Goal: Check status: Check status

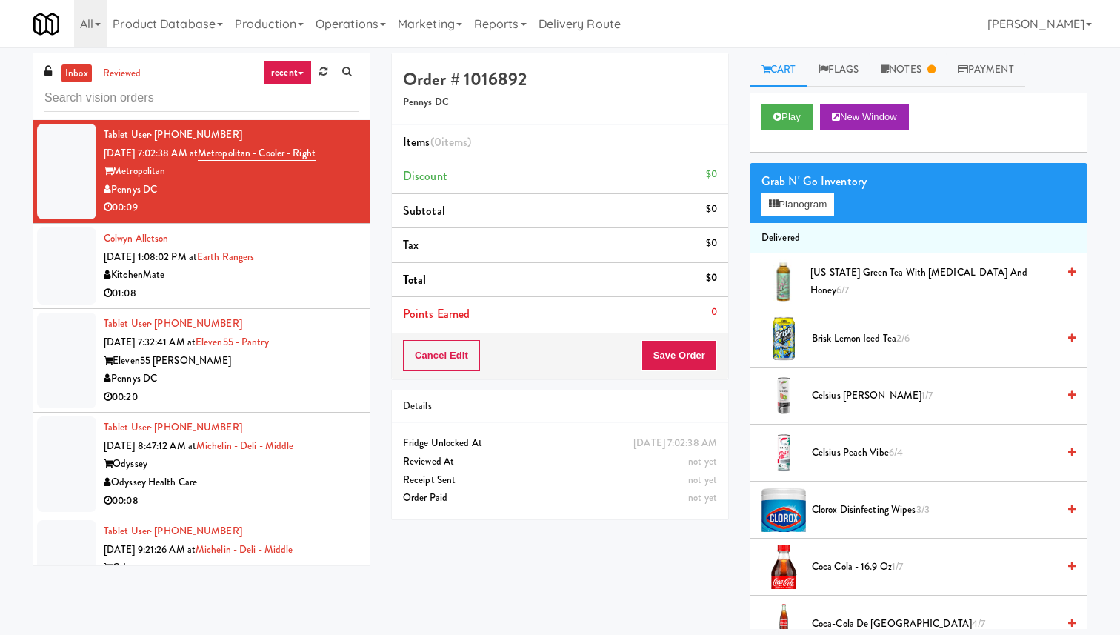
click at [736, 33] on div "All 325 Vending [URL][DOMAIN_NAME] 901 Smrt Mrkt [URL][DOMAIN_NAME] 9518002 [GE…" at bounding box center [559, 23] width 1053 height 47
click at [343, 252] on div "Colwyn Alletson [DATE] 1:08:02 PM at Earth Rangers KitchenMate 01:08" at bounding box center [231, 266] width 255 height 73
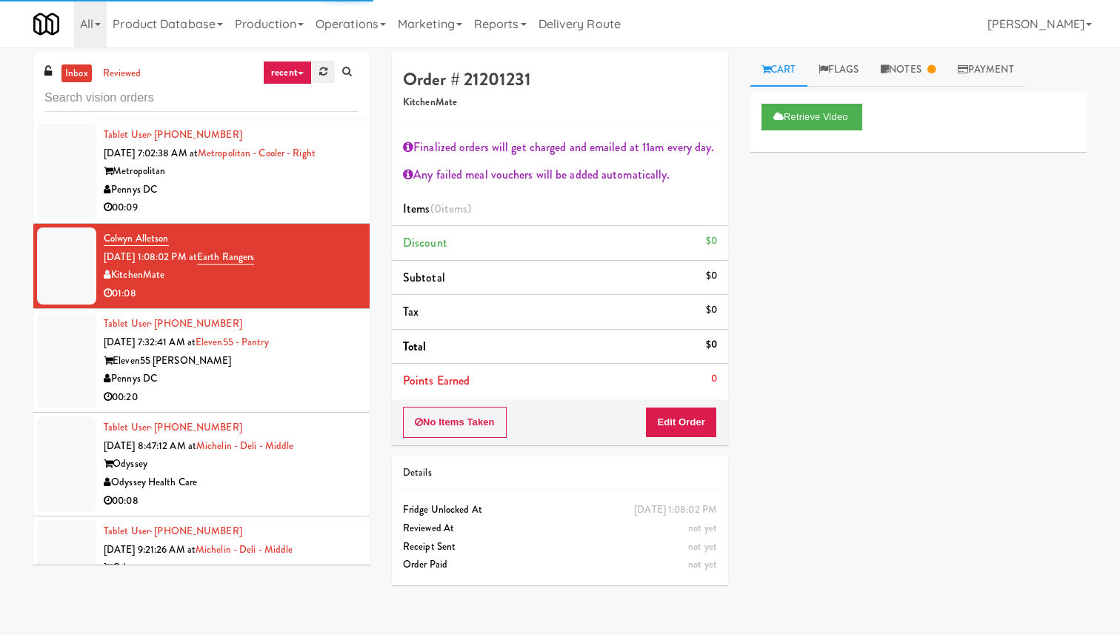
click at [325, 68] on icon at bounding box center [323, 72] width 8 height 10
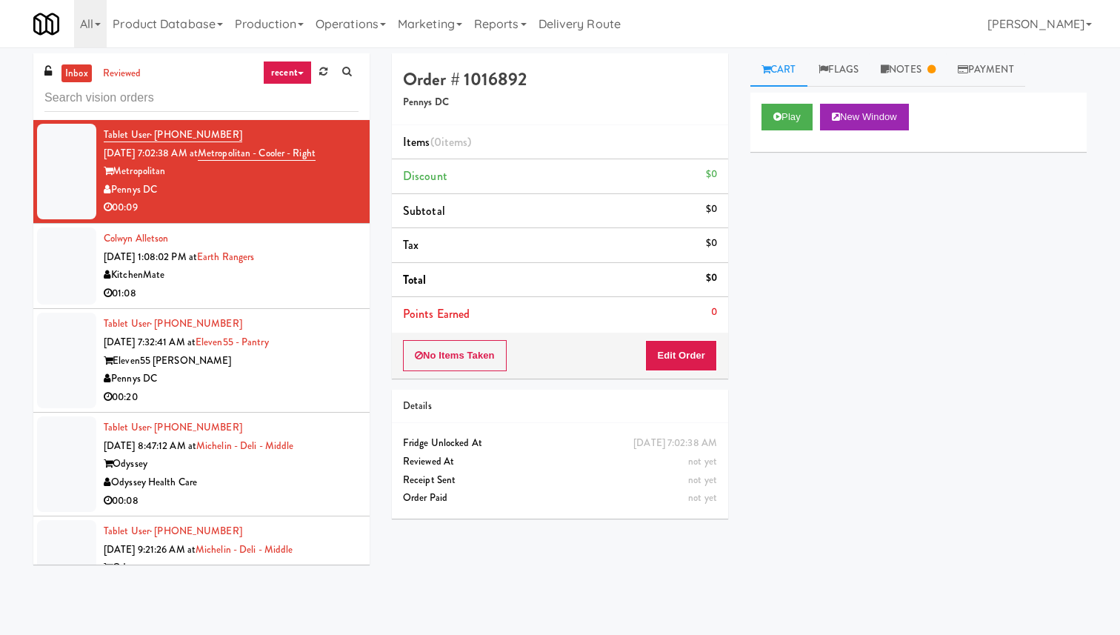
click at [332, 261] on div "Colwyn Alletson [DATE] 1:08:02 PM at Earth Rangers KitchenMate 01:08" at bounding box center [231, 266] width 255 height 73
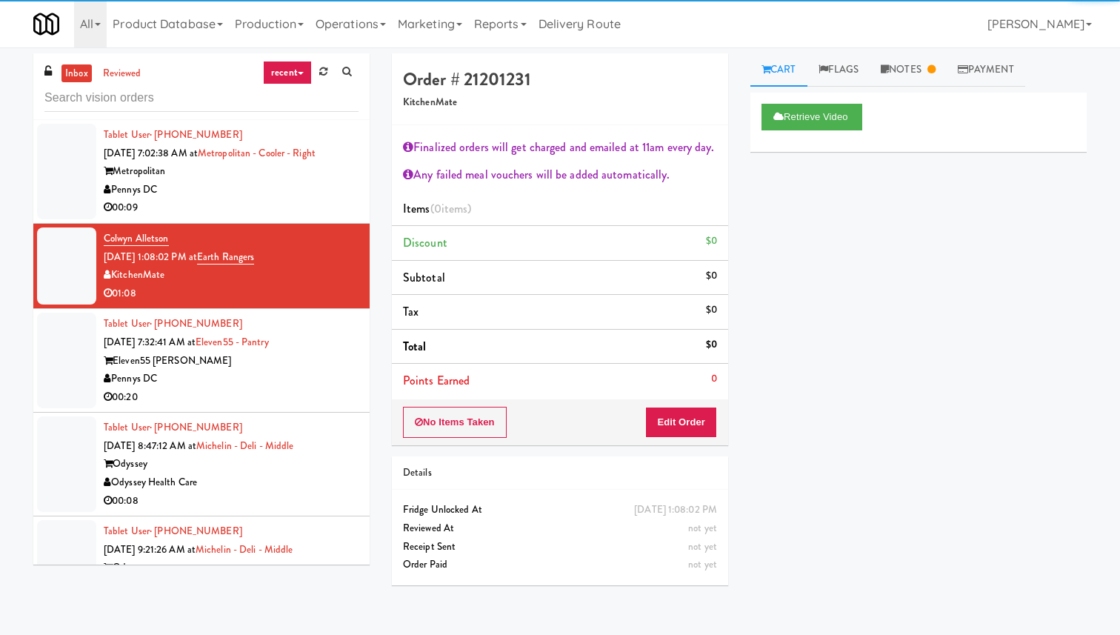
click at [325, 196] on div "Pennys DC" at bounding box center [231, 190] width 255 height 19
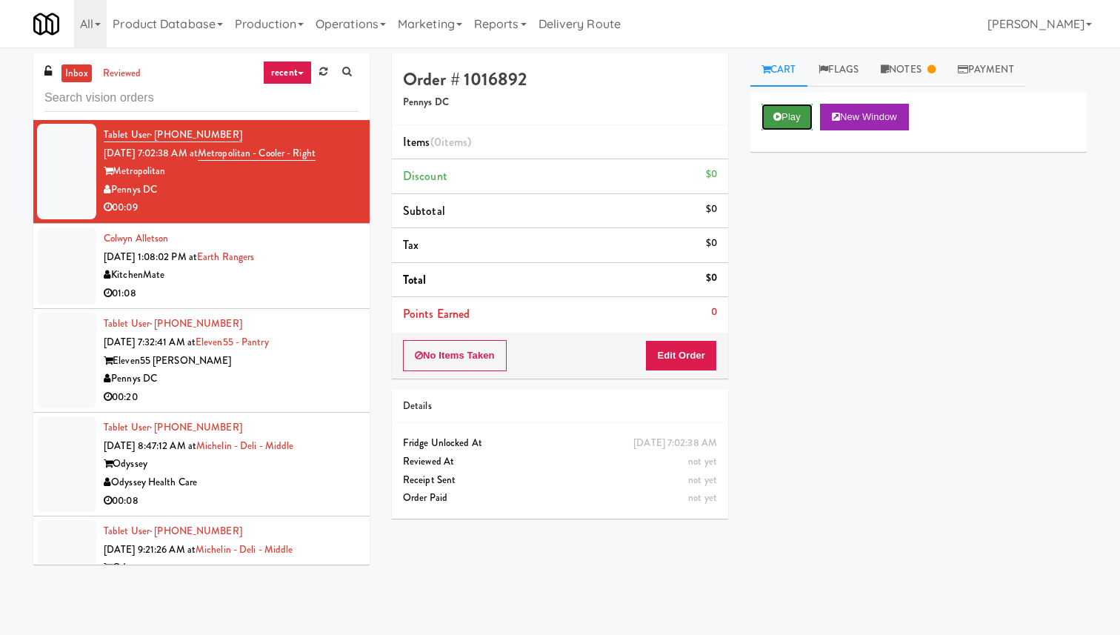
click at [778, 122] on button "Play" at bounding box center [786, 117] width 51 height 27
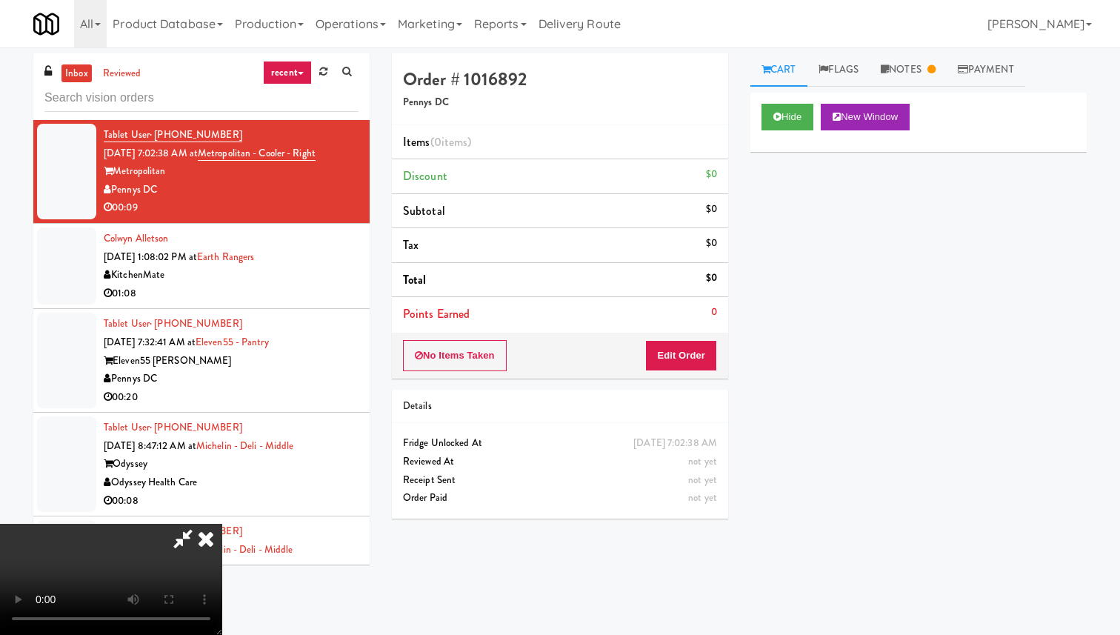
click at [222, 524] on icon at bounding box center [206, 539] width 33 height 30
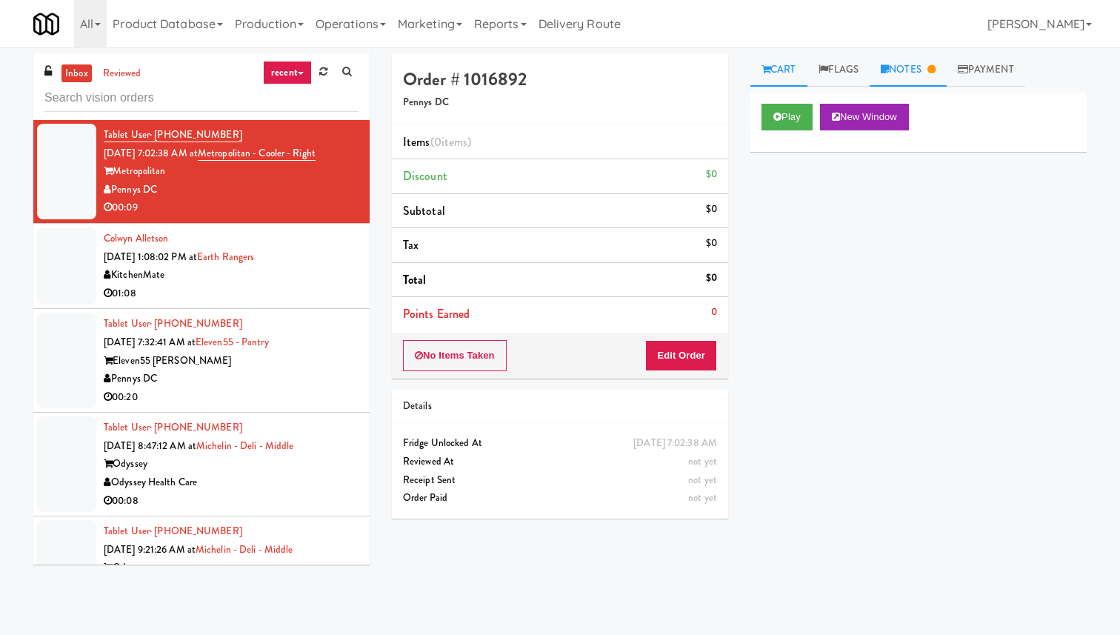
click at [937, 77] on link "Notes" at bounding box center [907, 69] width 77 height 33
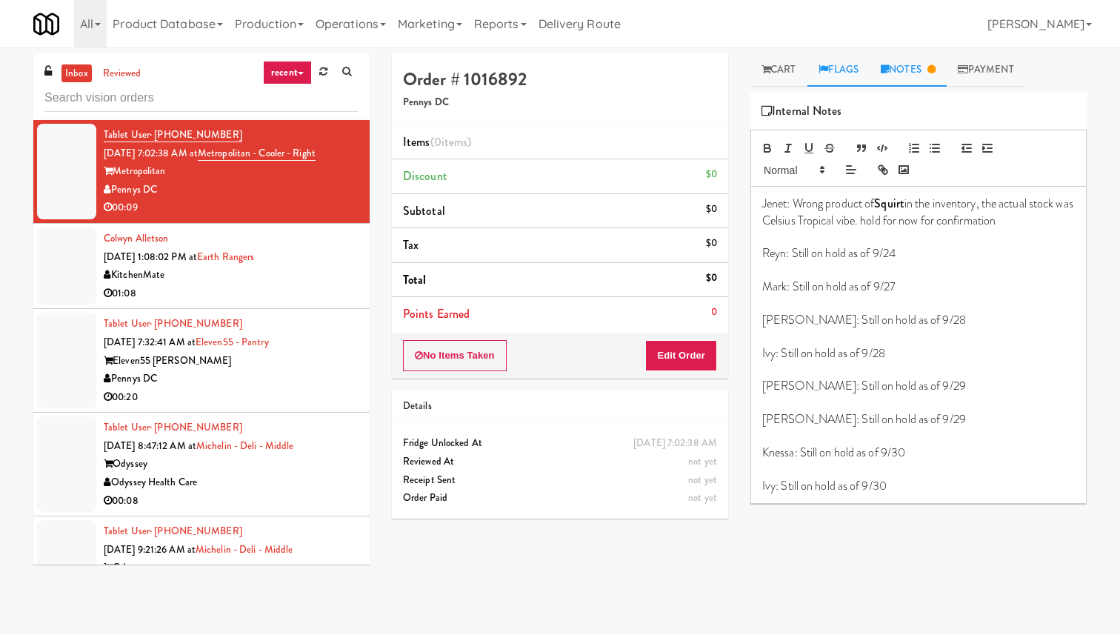
click at [835, 68] on link "Flags" at bounding box center [838, 69] width 63 height 33
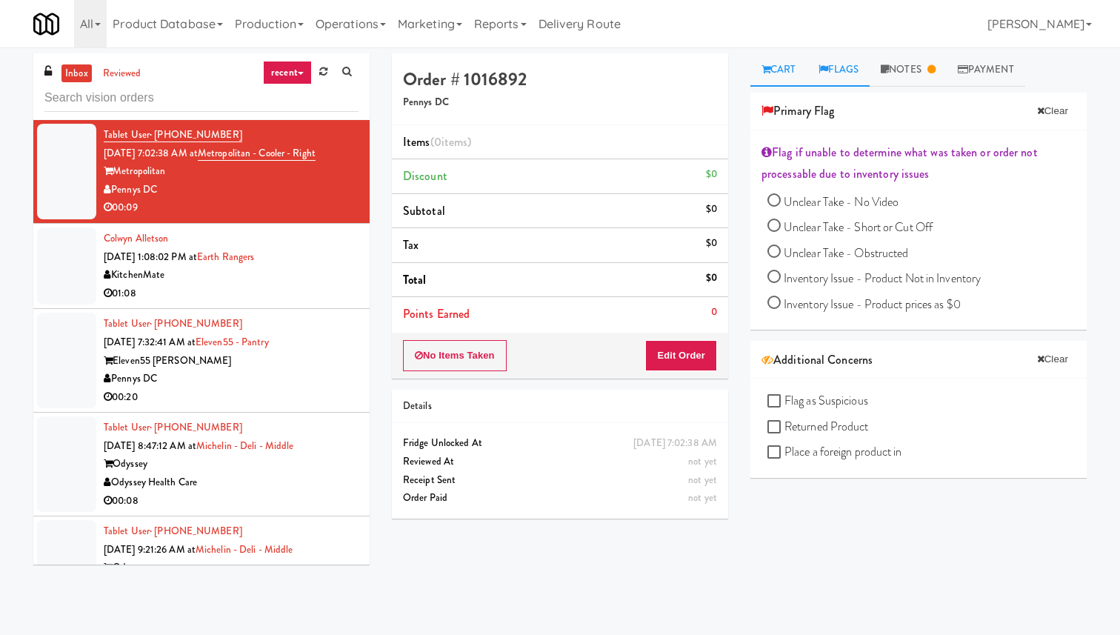
click at [763, 69] on icon at bounding box center [765, 69] width 9 height 10
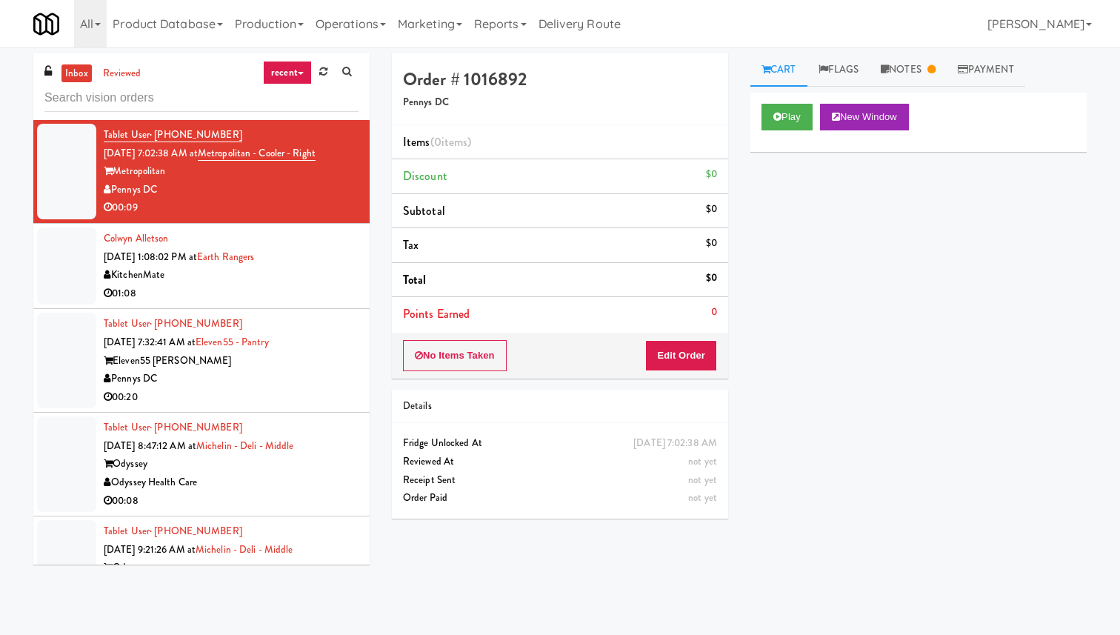
click at [316, 249] on div "Colwyn Alletson [DATE] 1:08:02 PM at Earth Rangers KitchenMate 01:08" at bounding box center [231, 266] width 255 height 73
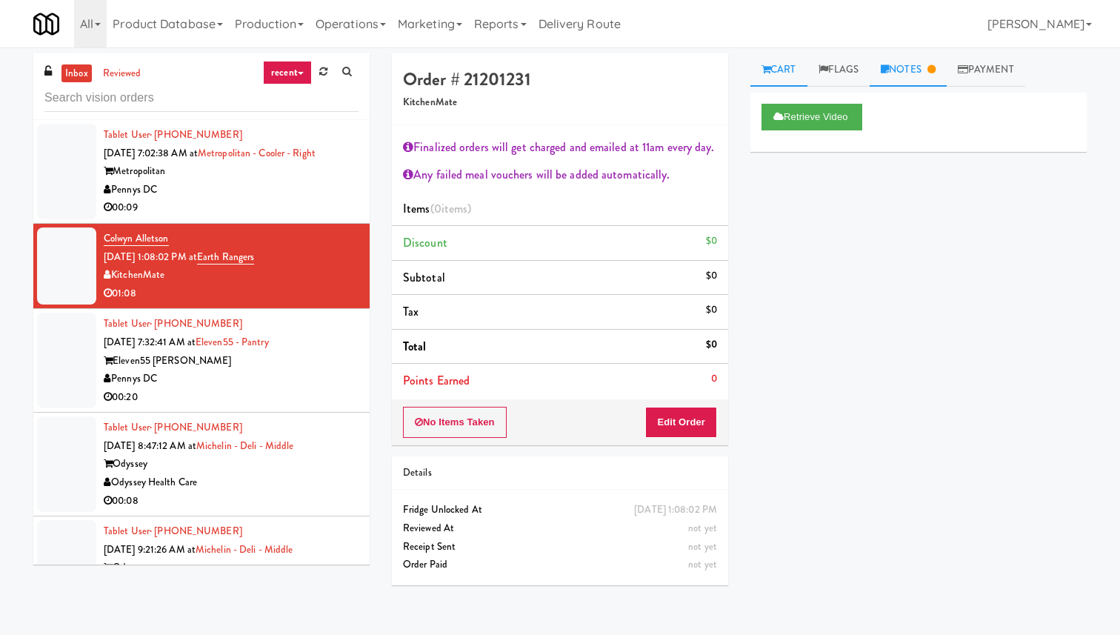
click at [935, 67] on icon at bounding box center [931, 69] width 8 height 10
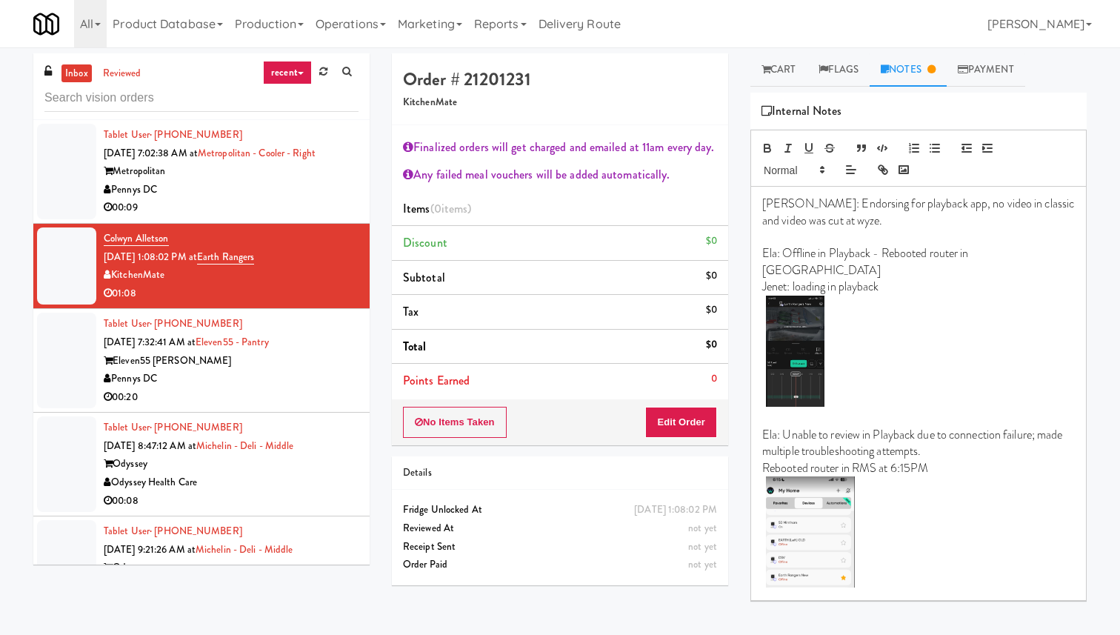
click at [321, 370] on div "Pennys DC" at bounding box center [231, 378] width 255 height 19
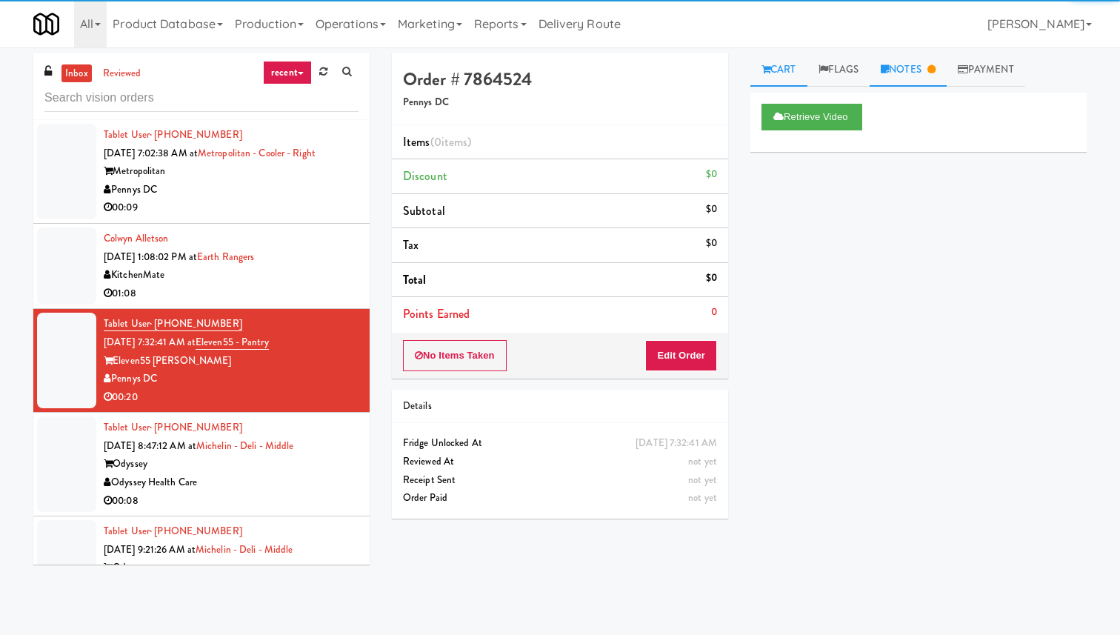
click at [903, 68] on link "Notes" at bounding box center [907, 69] width 77 height 33
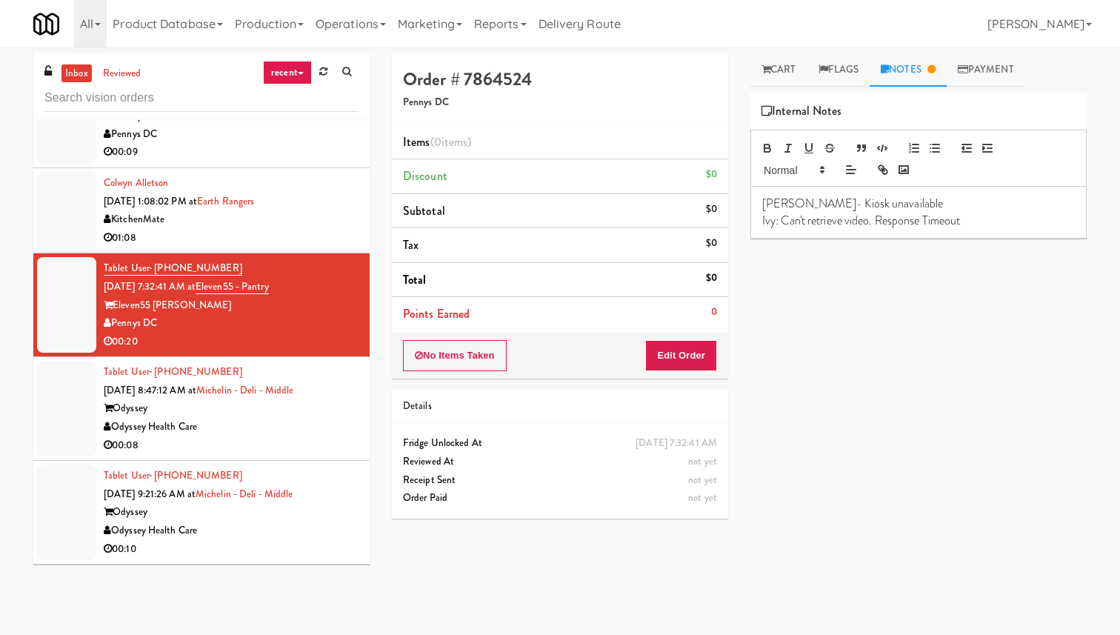
scroll to position [96, 0]
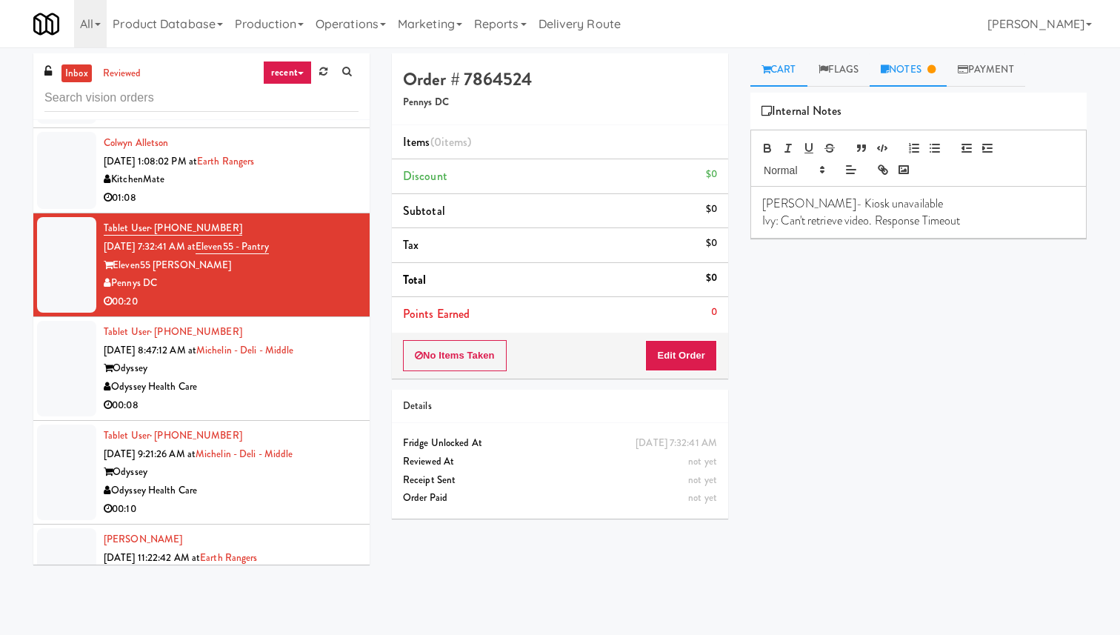
click at [777, 70] on link "Cart" at bounding box center [778, 69] width 57 height 33
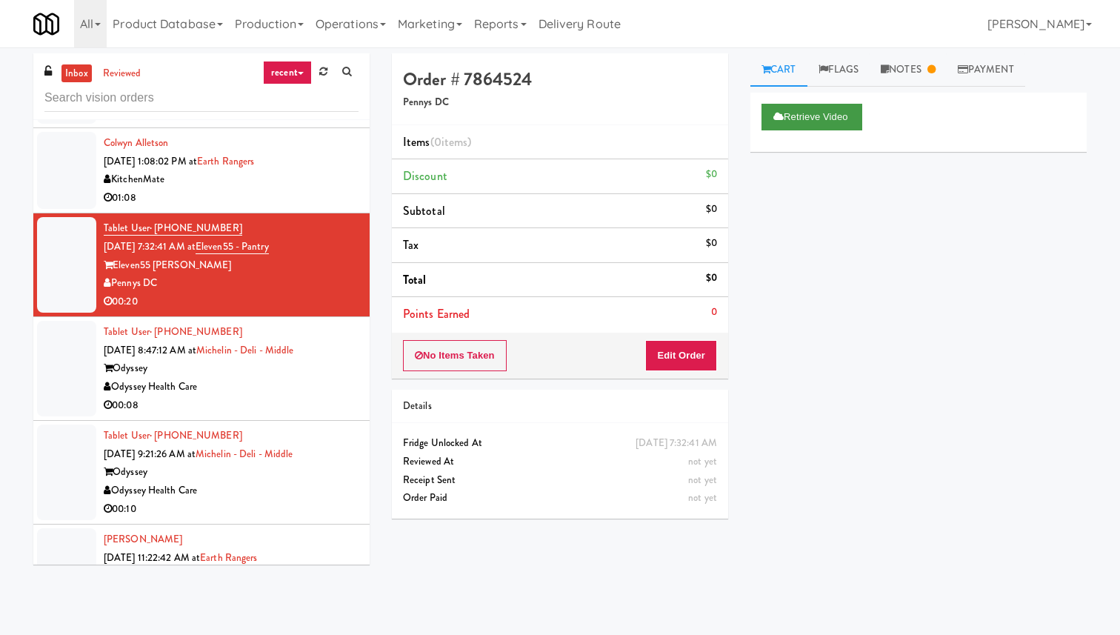
click at [830, 124] on button "Retrieve Video" at bounding box center [811, 117] width 101 height 27
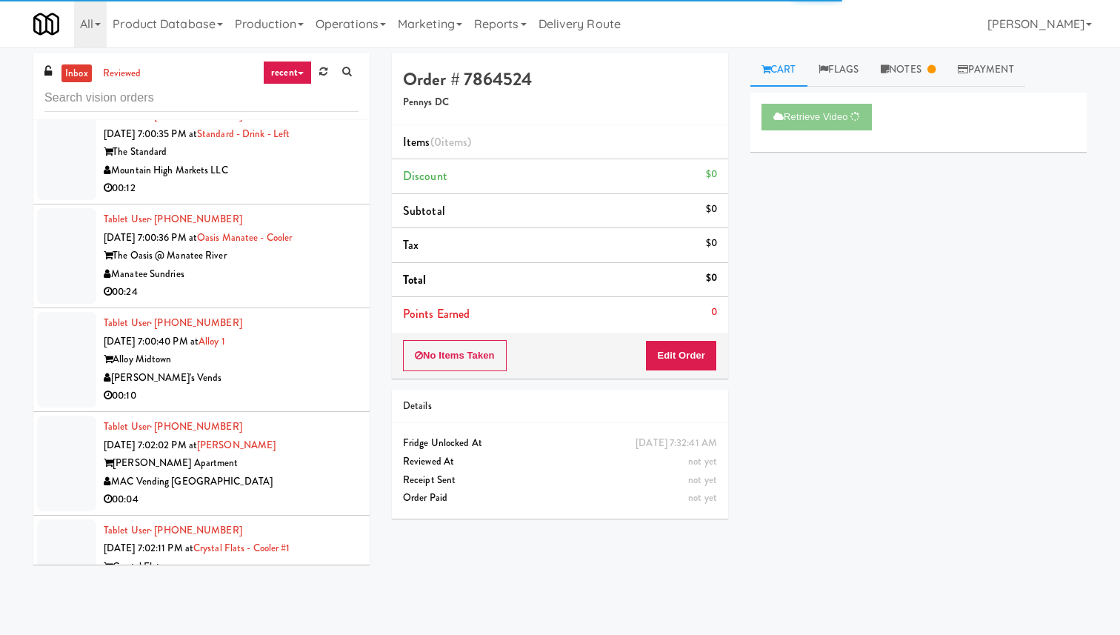
scroll to position [2160, 0]
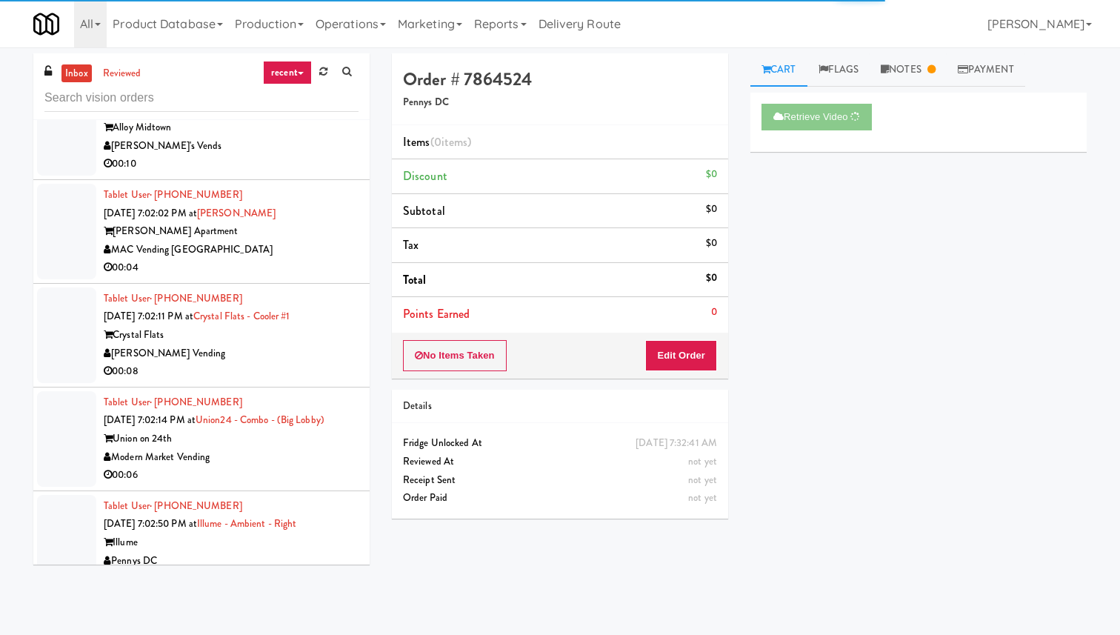
click at [331, 259] on div "MAC Vending [GEOGRAPHIC_DATA]" at bounding box center [231, 250] width 255 height 19
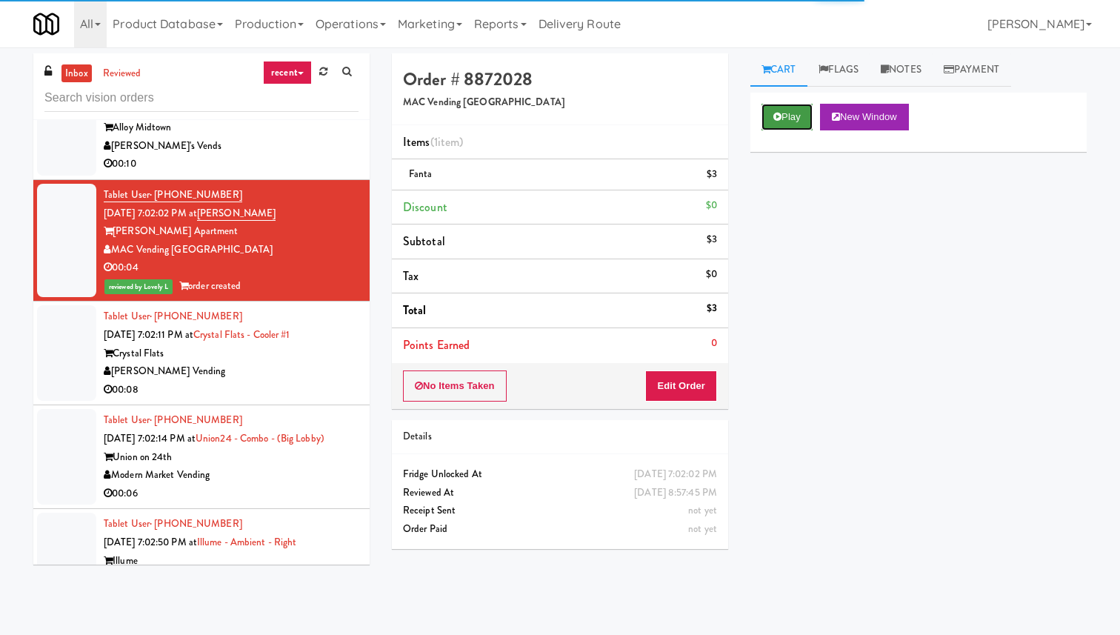
click at [794, 113] on button "Play" at bounding box center [786, 117] width 51 height 27
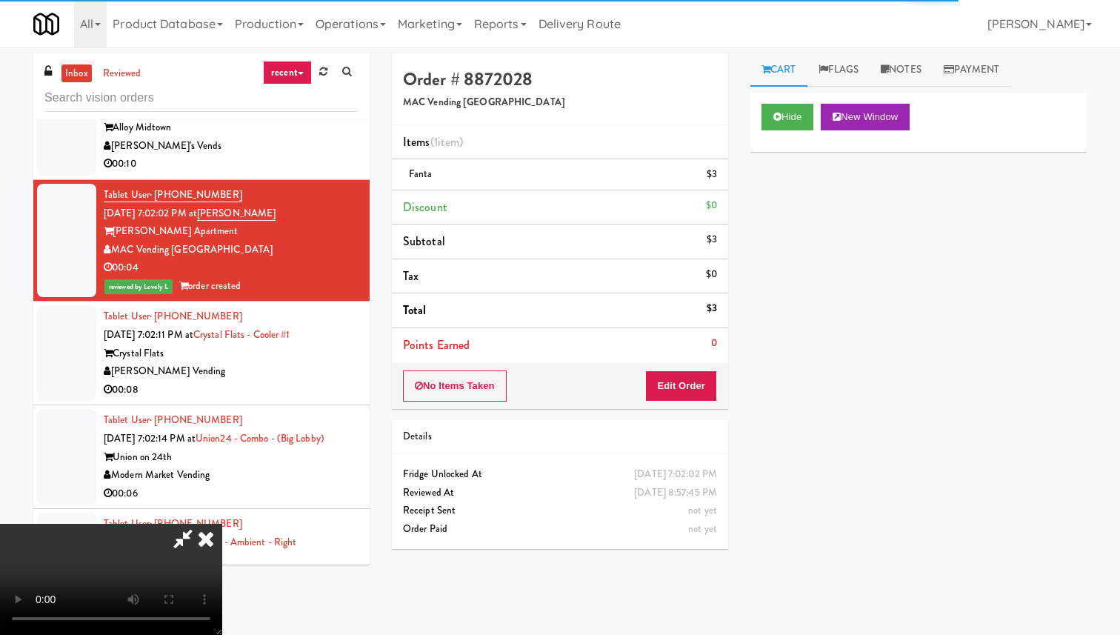
click at [222, 524] on icon at bounding box center [206, 539] width 33 height 30
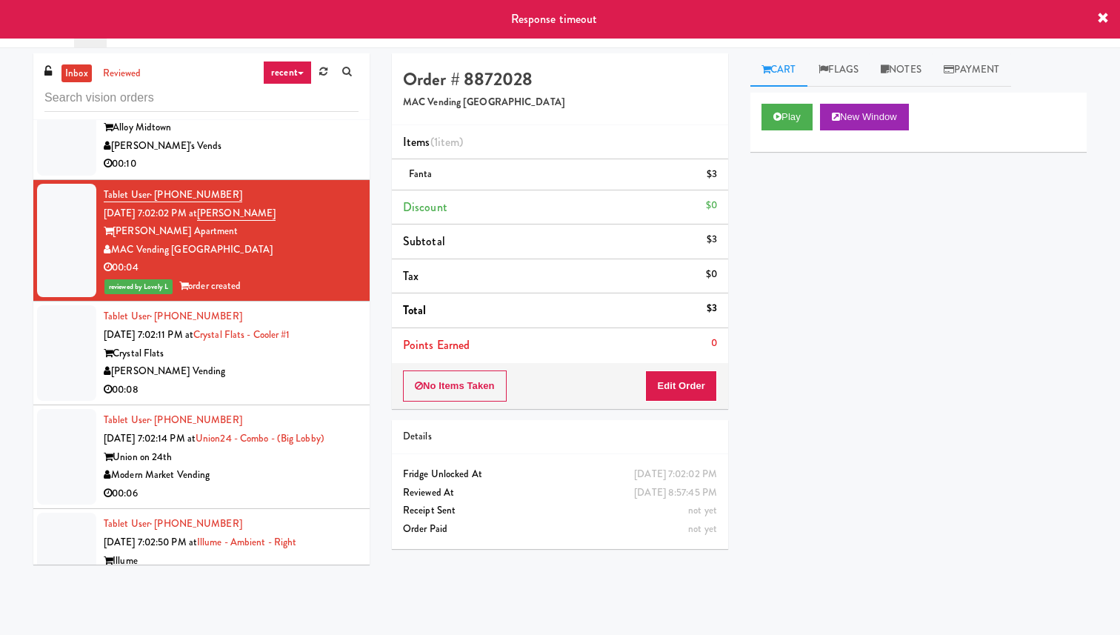
click at [310, 361] on div "Crystal Flats" at bounding box center [231, 353] width 255 height 19
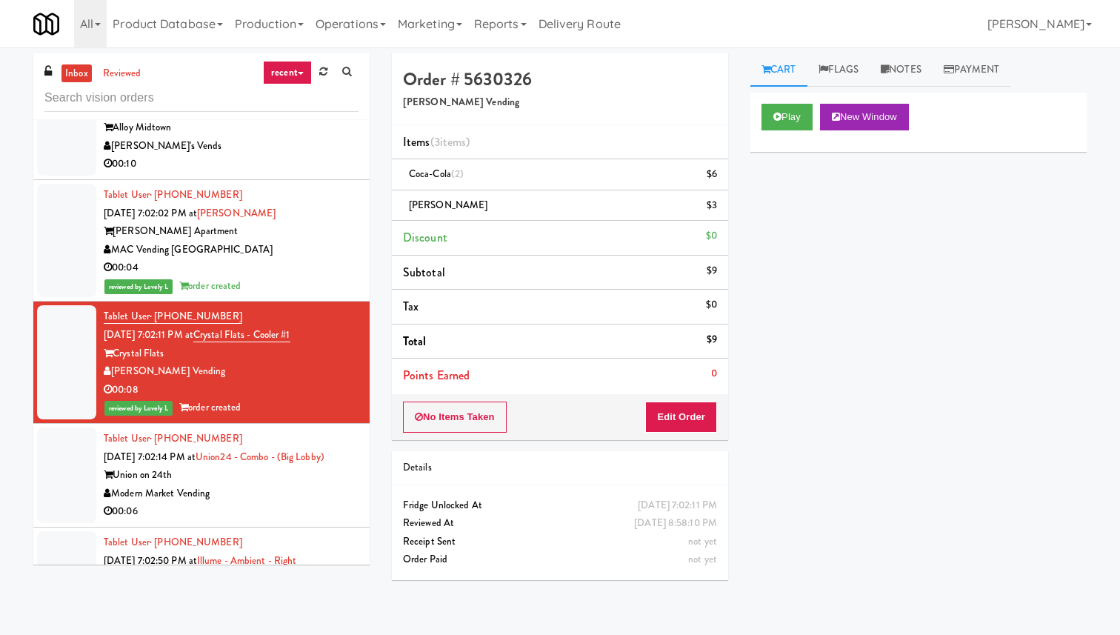
click at [309, 261] on div "00:04" at bounding box center [231, 267] width 255 height 19
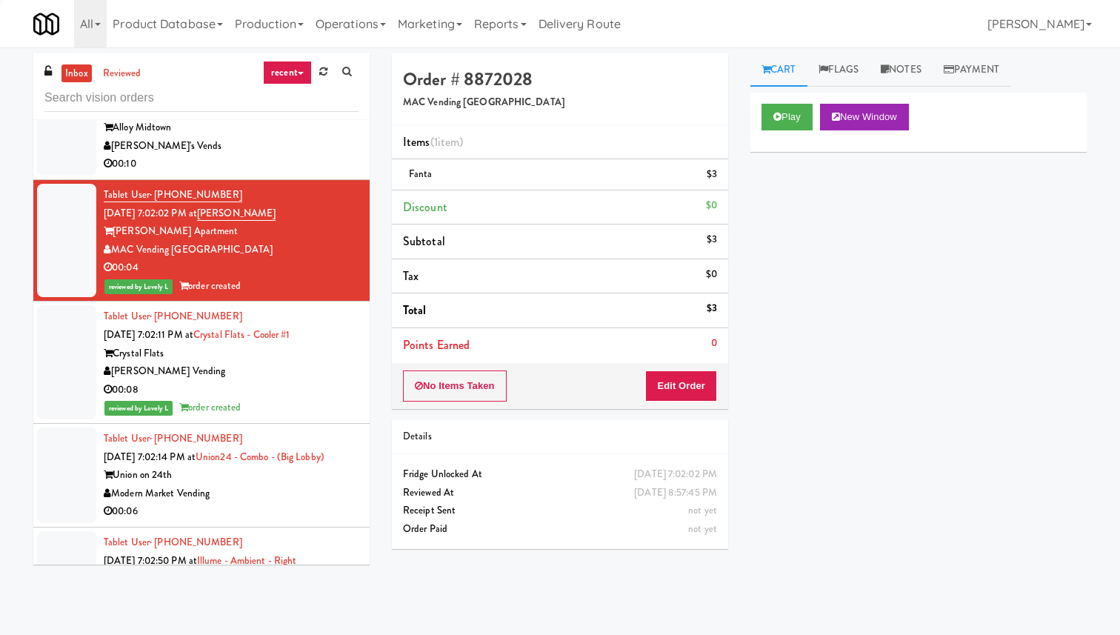
scroll to position [2092, 0]
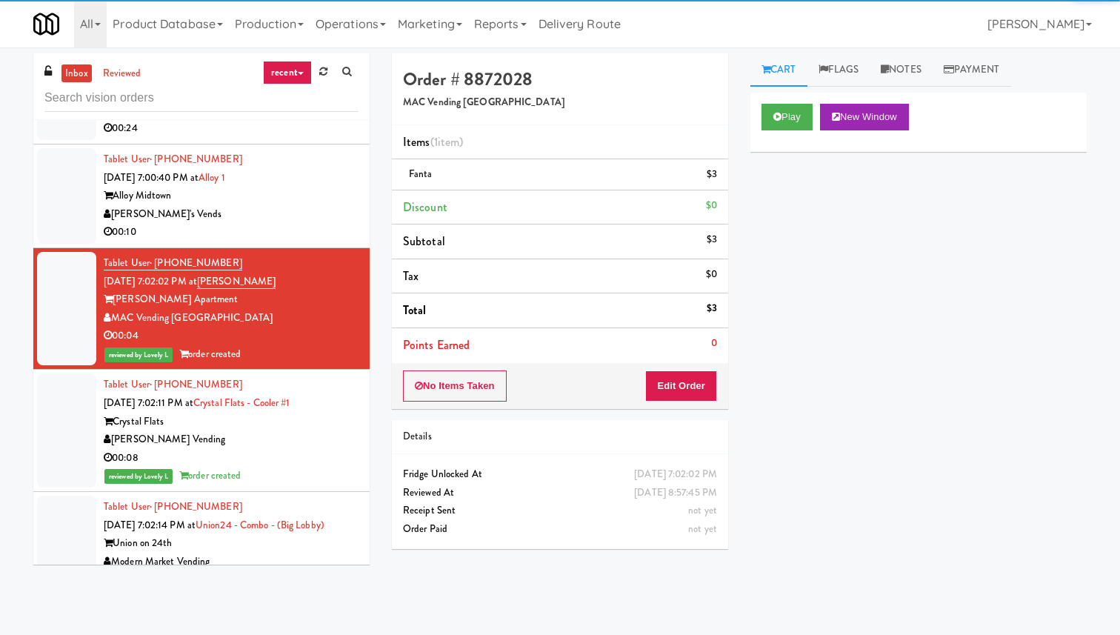
click at [315, 222] on div "[PERSON_NAME]'s Vends" at bounding box center [231, 214] width 255 height 19
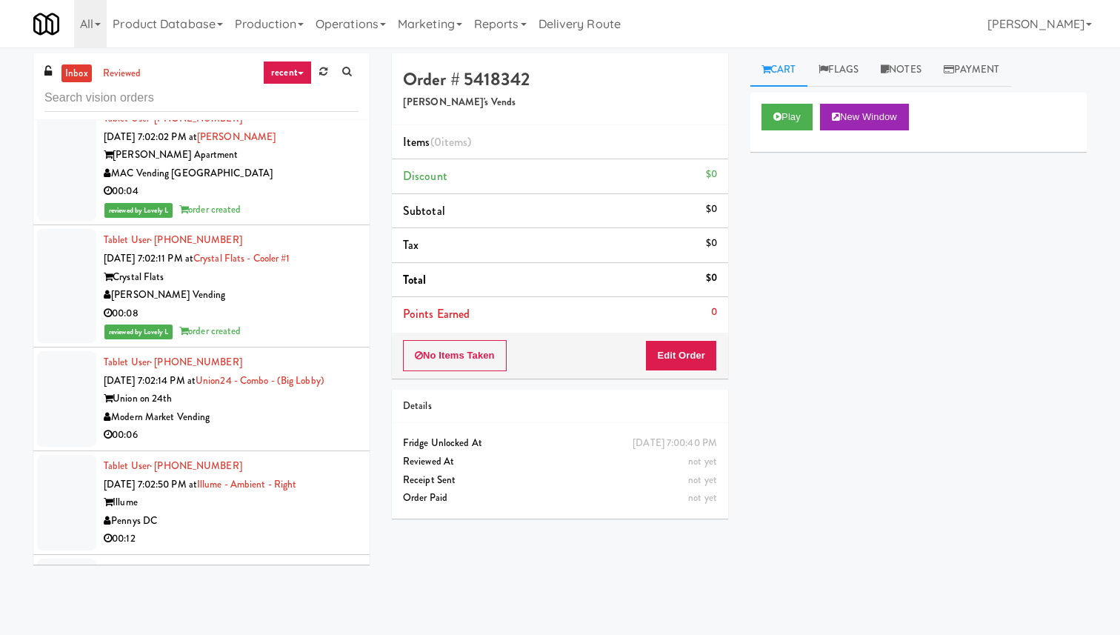
click at [302, 411] on div "Modern Market Vending" at bounding box center [231, 417] width 255 height 19
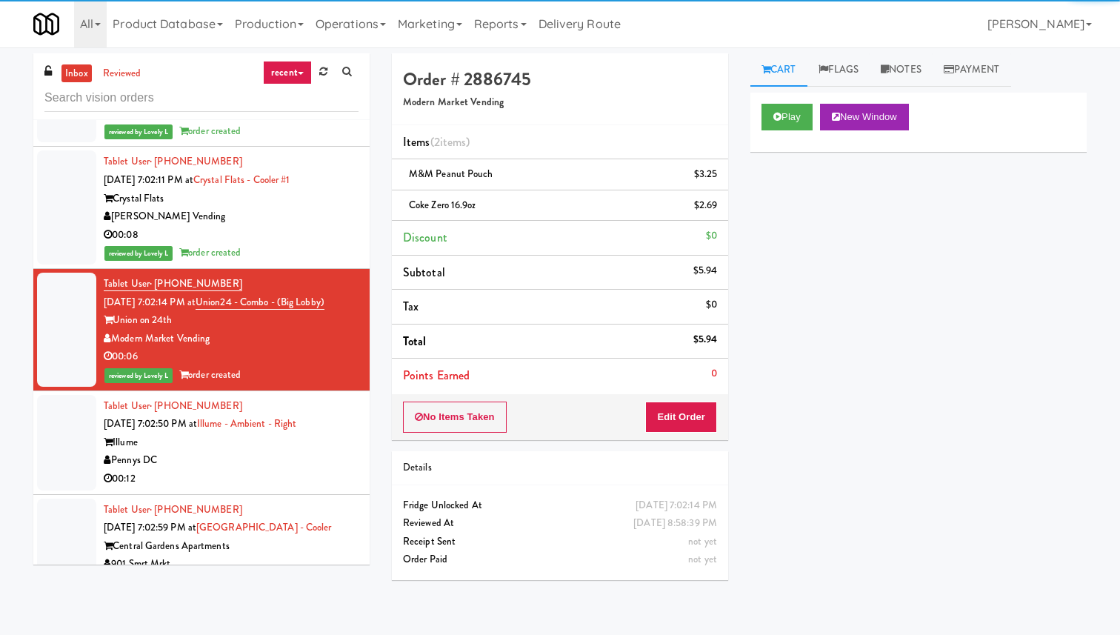
scroll to position [2322, 0]
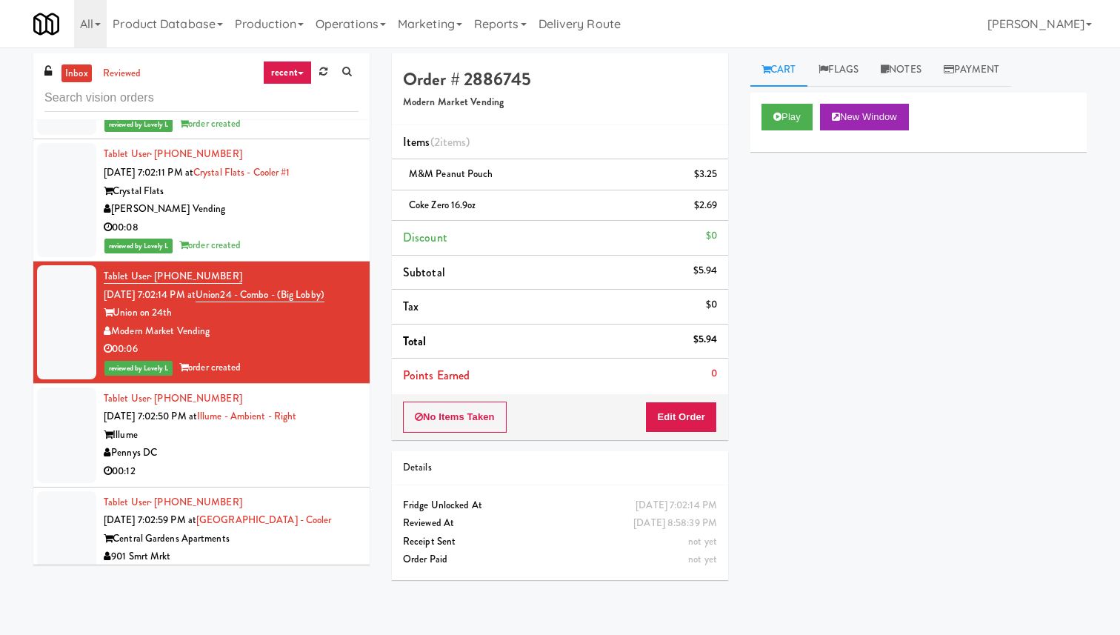
click at [301, 444] on div "Illume" at bounding box center [231, 435] width 255 height 19
